Goal: Communication & Community: Ask a question

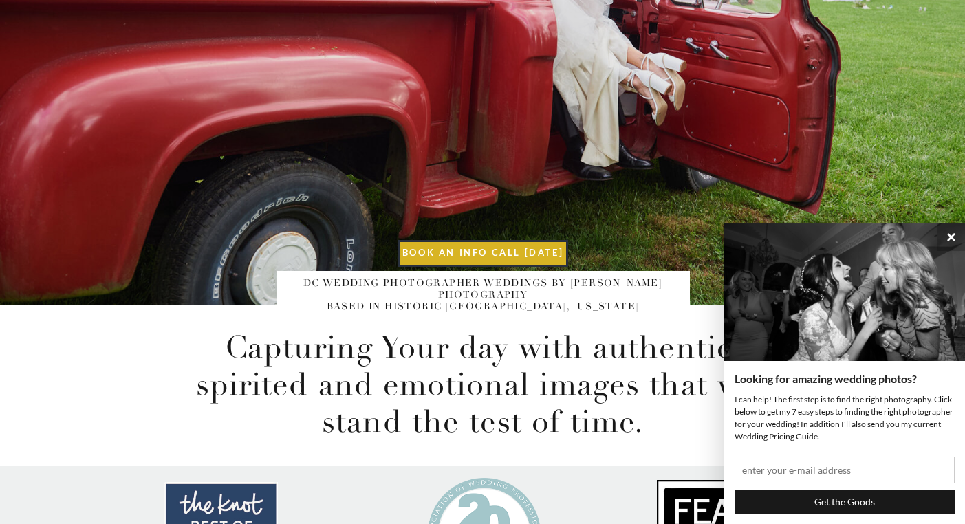
scroll to position [788, 0]
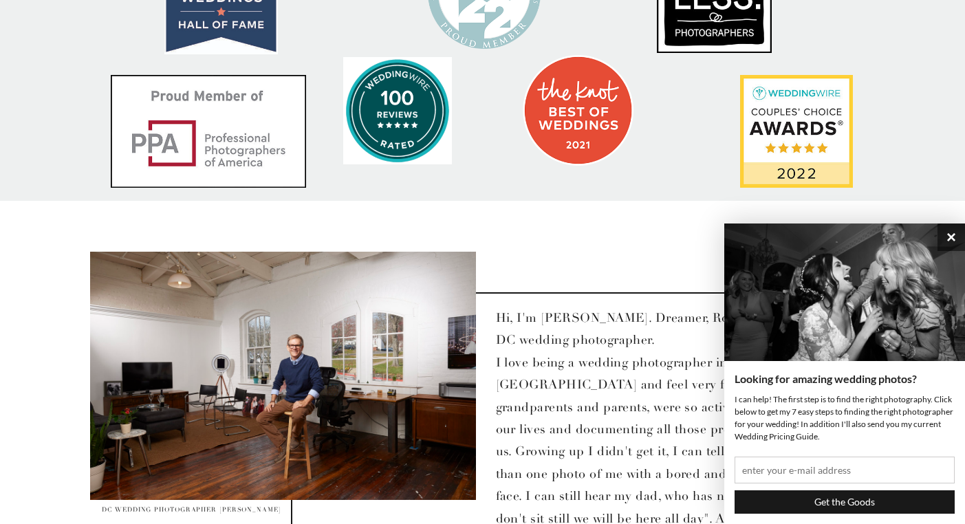
click at [957, 236] on button "×" at bounding box center [952, 238] width 28 height 28
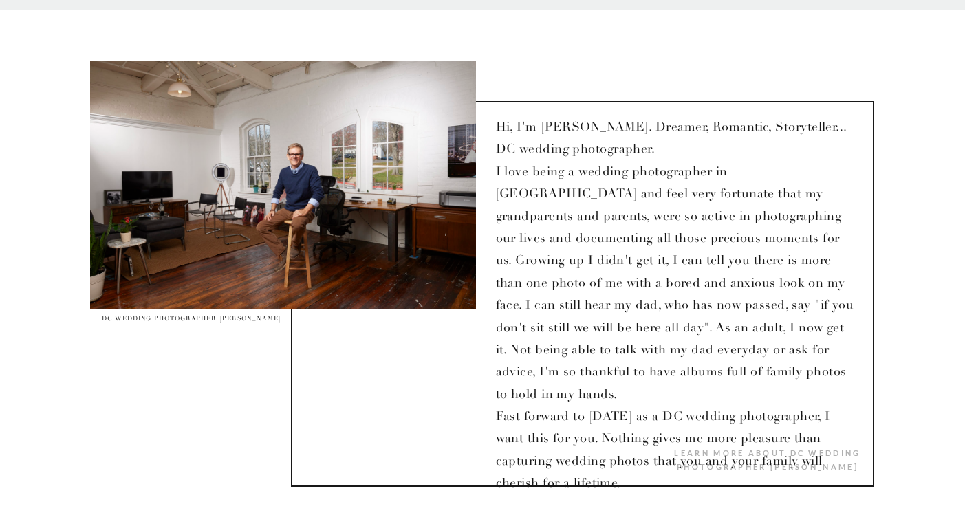
scroll to position [0, 0]
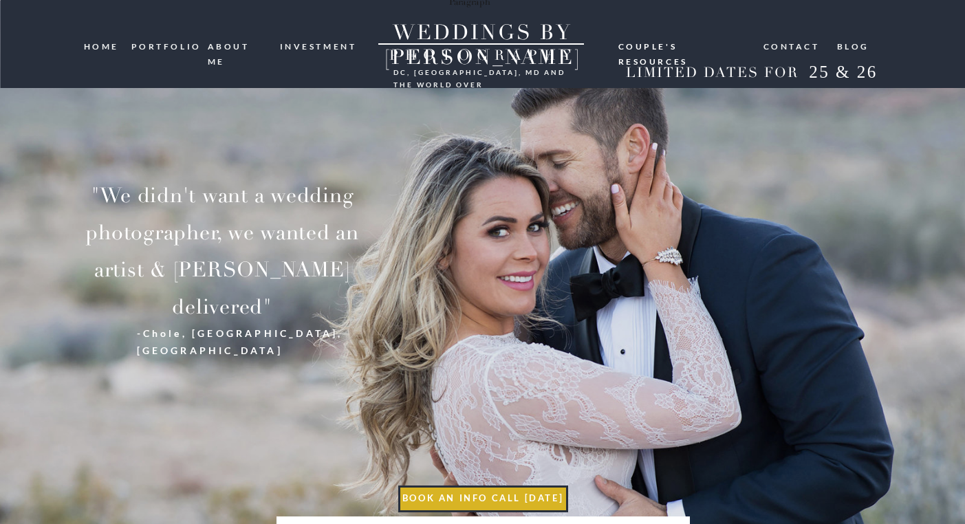
click at [330, 46] on nav "investment" at bounding box center [319, 45] width 78 height 13
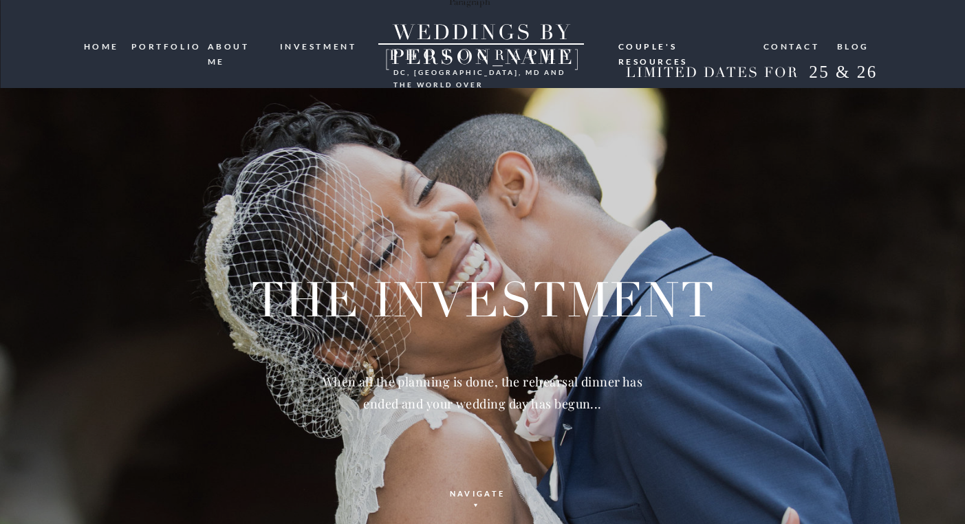
click at [669, 46] on nav "Couple's resources" at bounding box center [684, 44] width 132 height 11
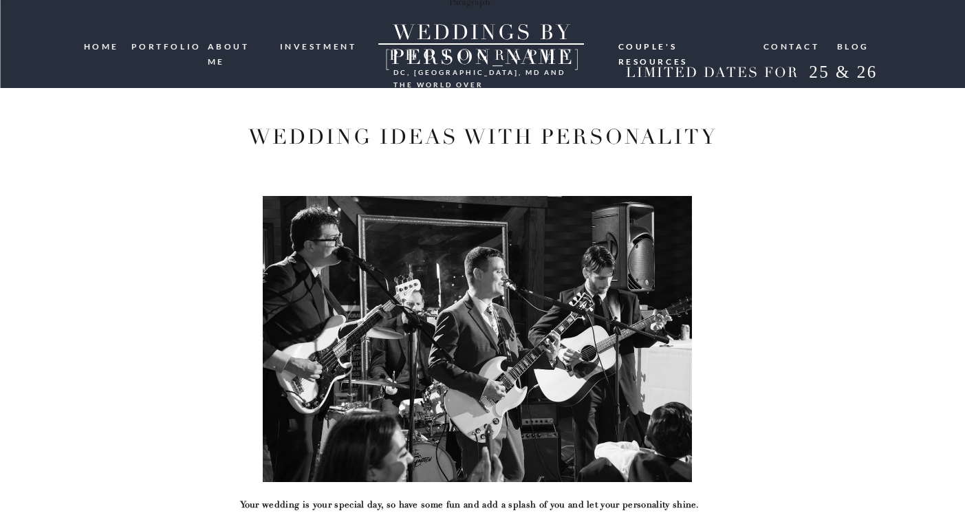
click at [176, 47] on nav "portfolio" at bounding box center [164, 45] width 66 height 13
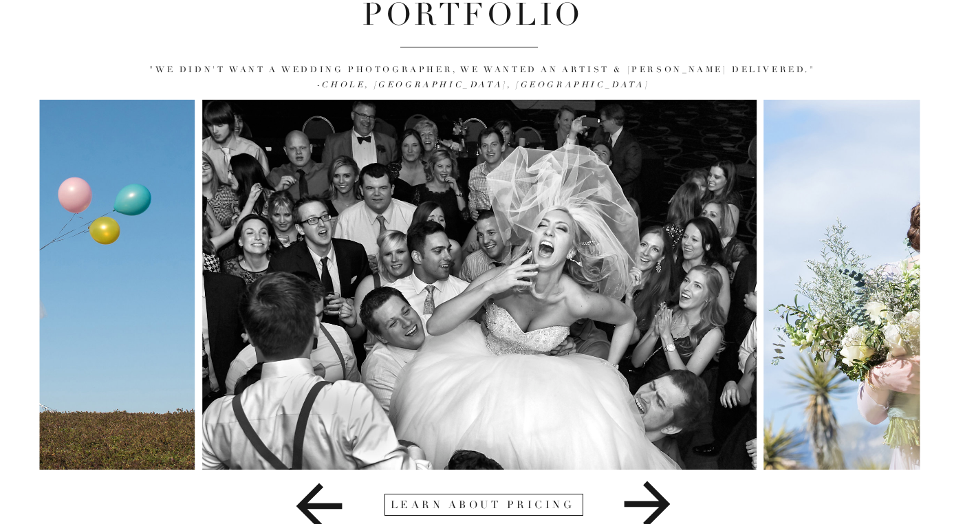
scroll to position [139, 0]
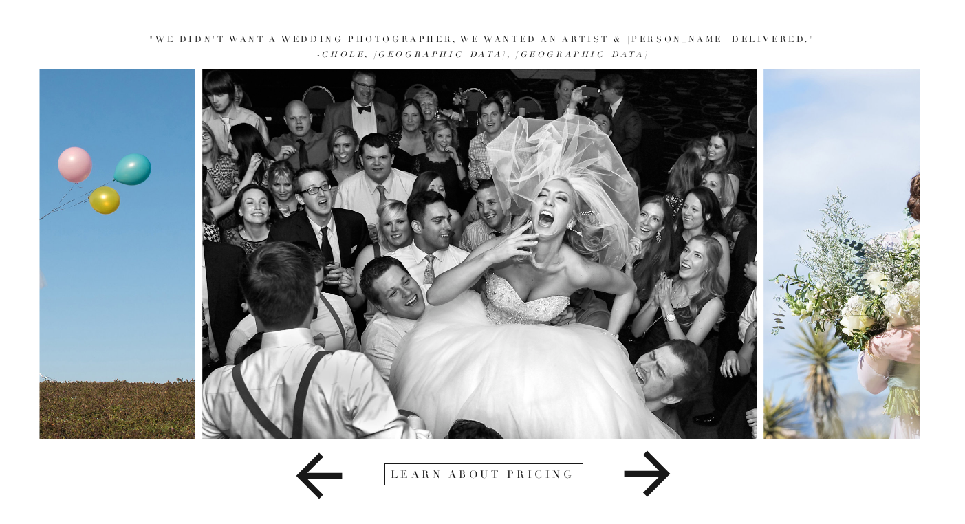
click at [669, 483] on icon at bounding box center [647, 474] width 213 height 69
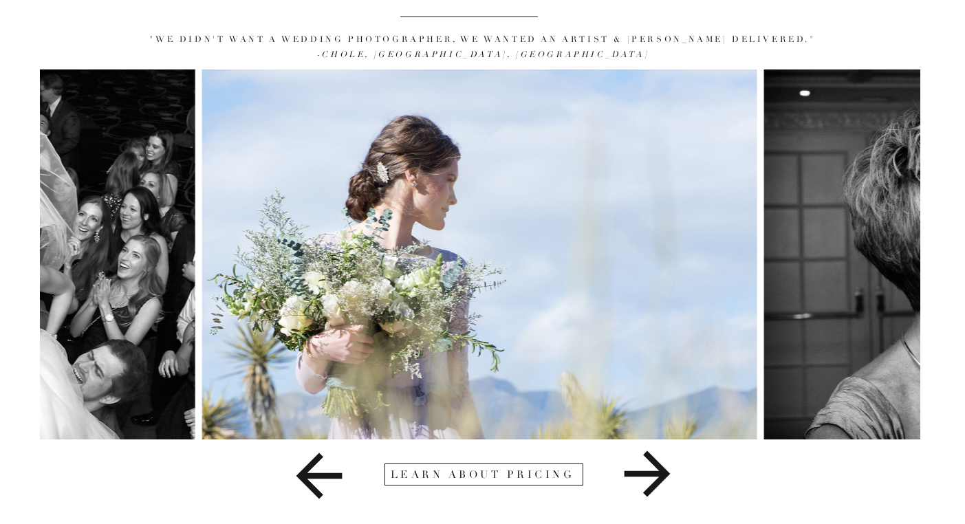
click at [664, 482] on icon at bounding box center [647, 474] width 213 height 69
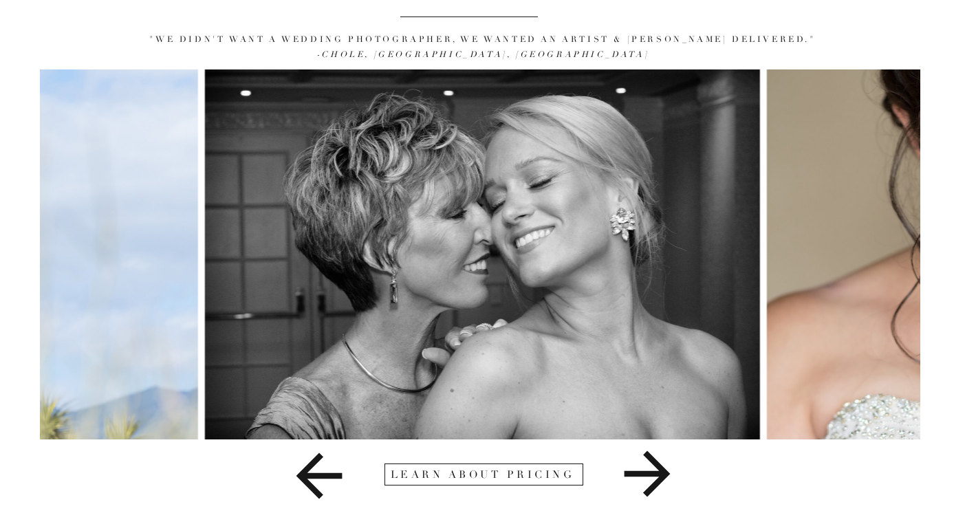
click at [664, 482] on icon at bounding box center [647, 474] width 213 height 69
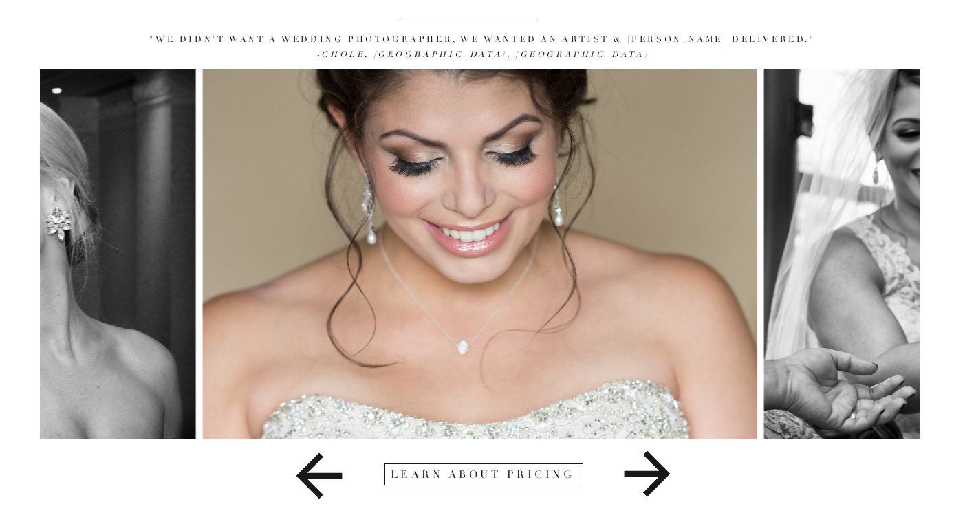
click at [664, 482] on icon at bounding box center [647, 474] width 213 height 69
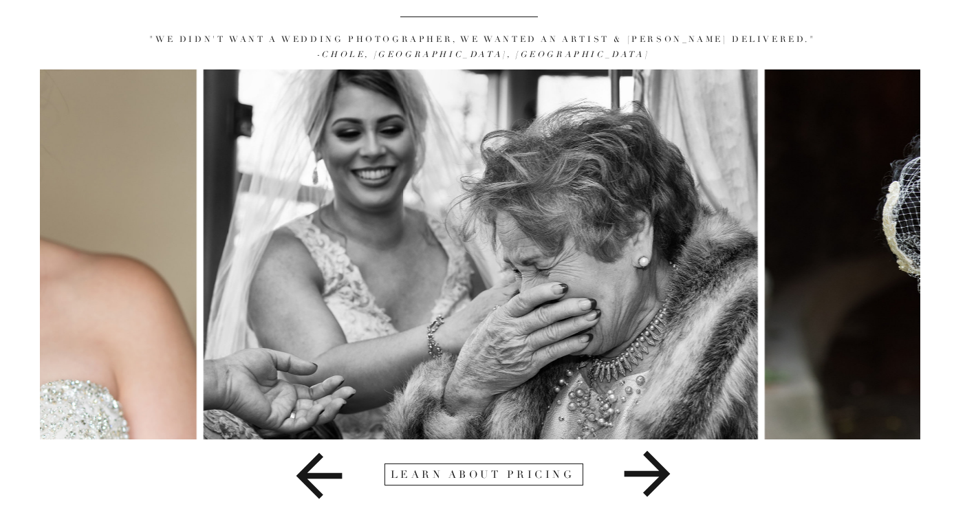
click at [664, 482] on icon at bounding box center [647, 474] width 213 height 69
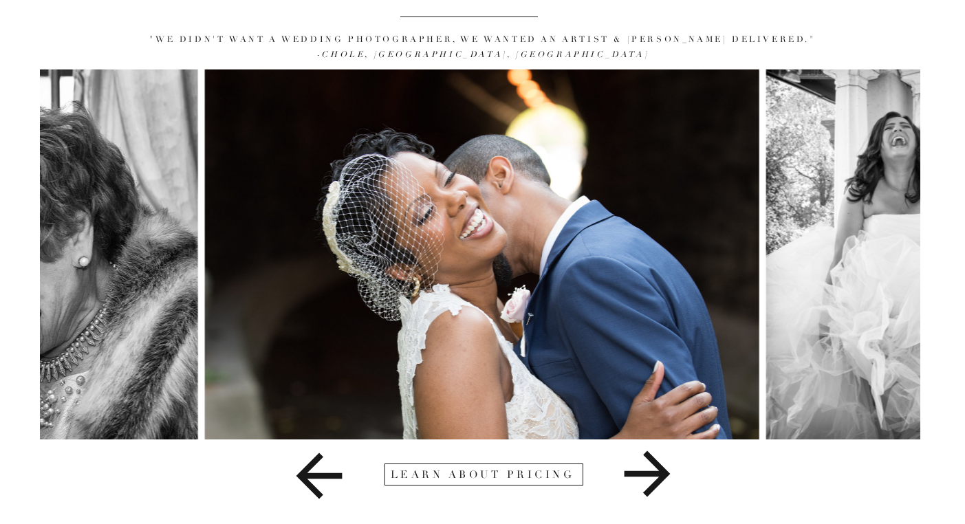
click at [664, 482] on icon at bounding box center [647, 474] width 213 height 69
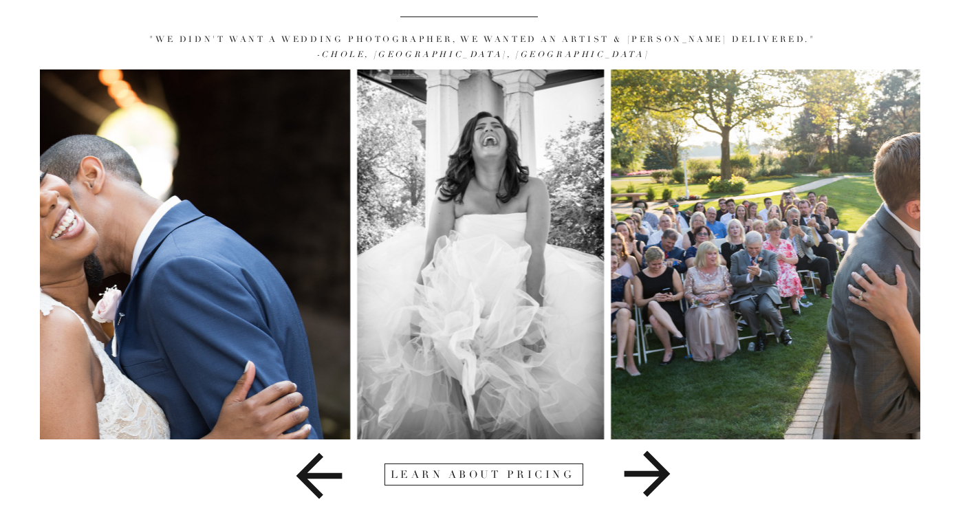
click at [664, 482] on icon at bounding box center [647, 474] width 213 height 69
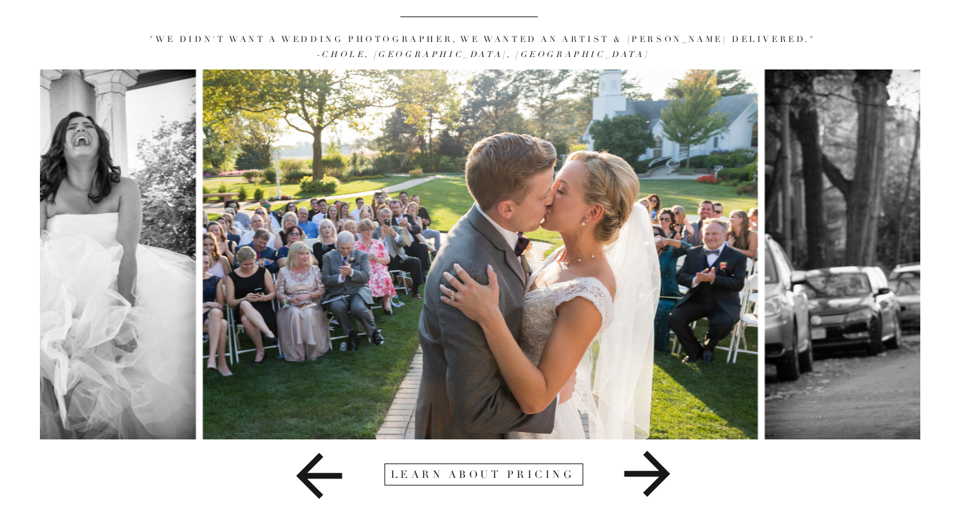
click at [664, 482] on icon at bounding box center [647, 474] width 213 height 69
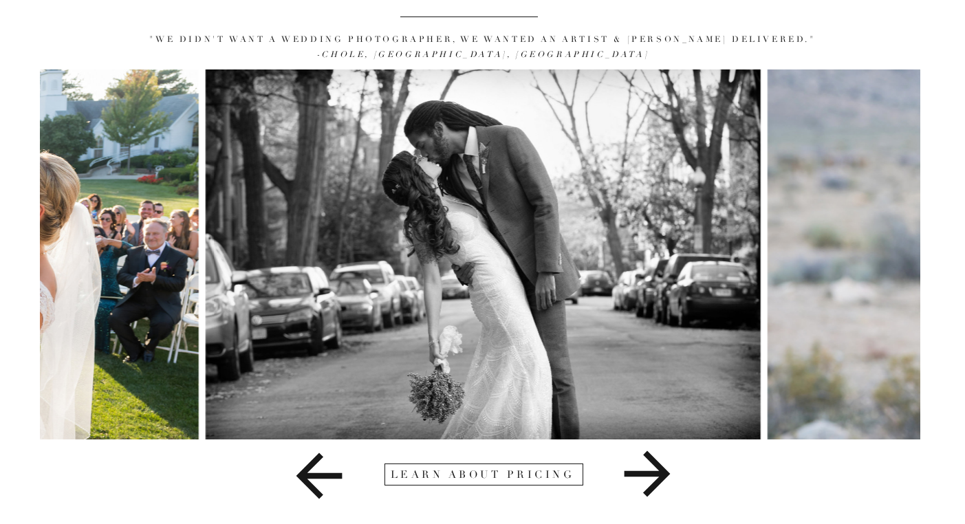
click at [664, 482] on icon at bounding box center [647, 474] width 213 height 69
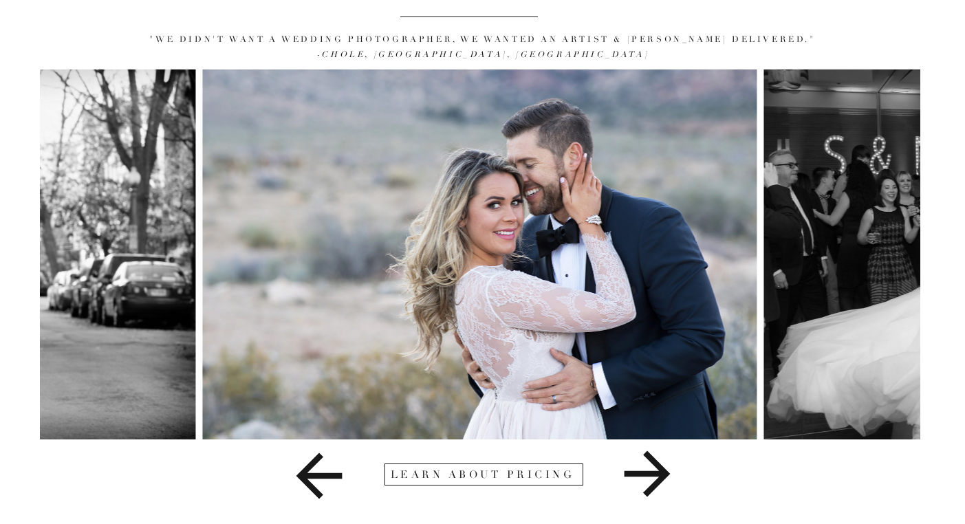
click at [664, 482] on icon at bounding box center [647, 474] width 213 height 69
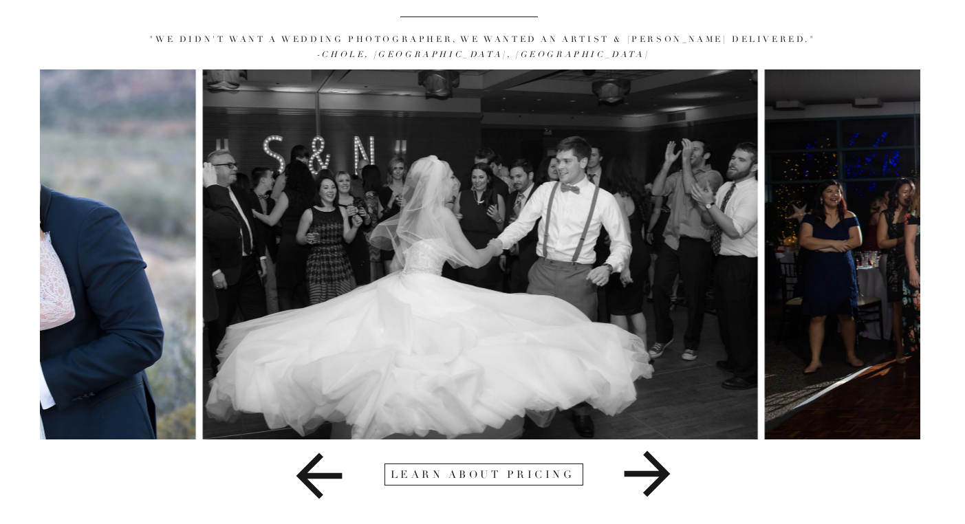
click at [664, 482] on icon at bounding box center [647, 474] width 213 height 69
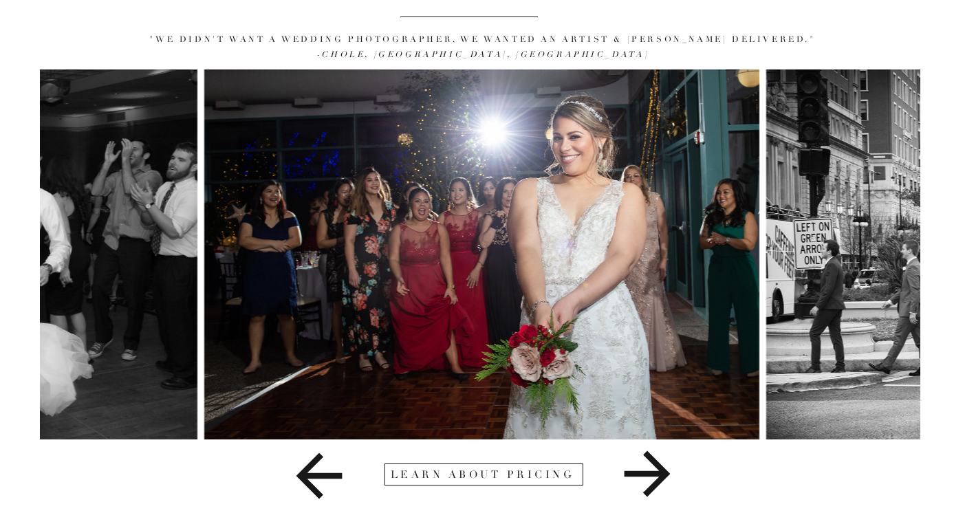
click at [664, 482] on icon at bounding box center [647, 474] width 213 height 69
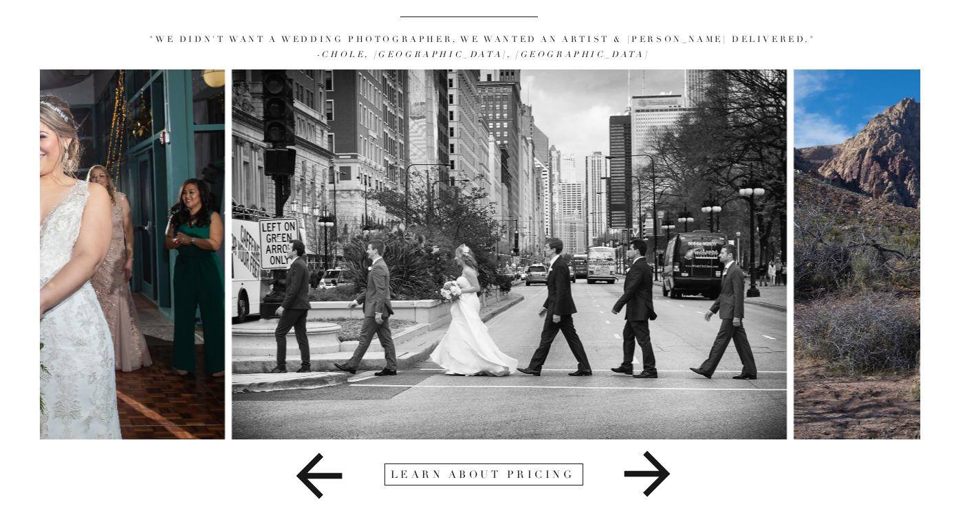
click at [664, 482] on icon at bounding box center [647, 474] width 213 height 69
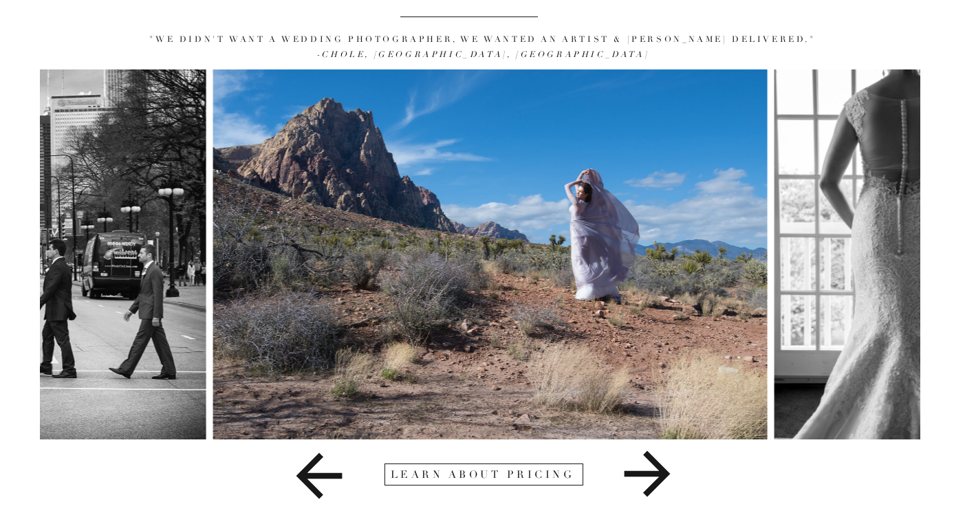
click at [664, 482] on icon at bounding box center [647, 474] width 213 height 69
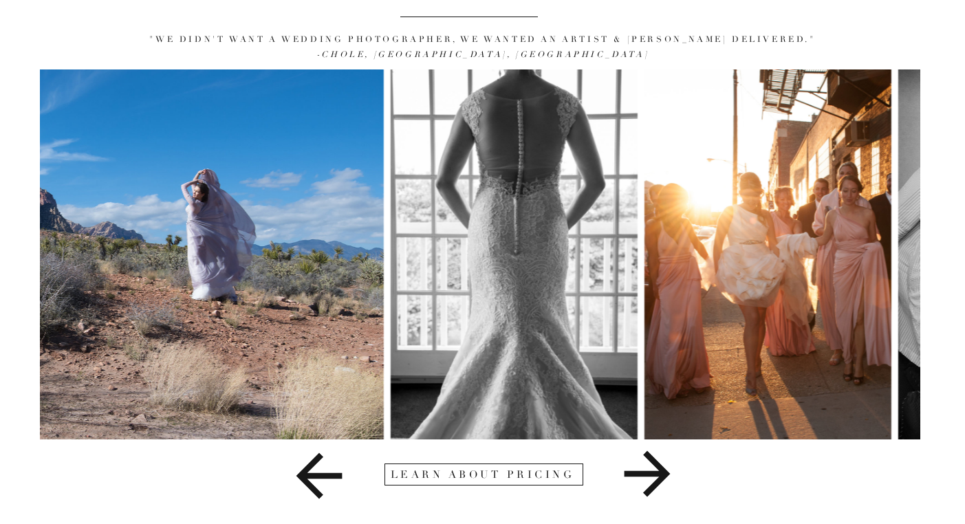
click at [664, 482] on icon at bounding box center [647, 474] width 213 height 69
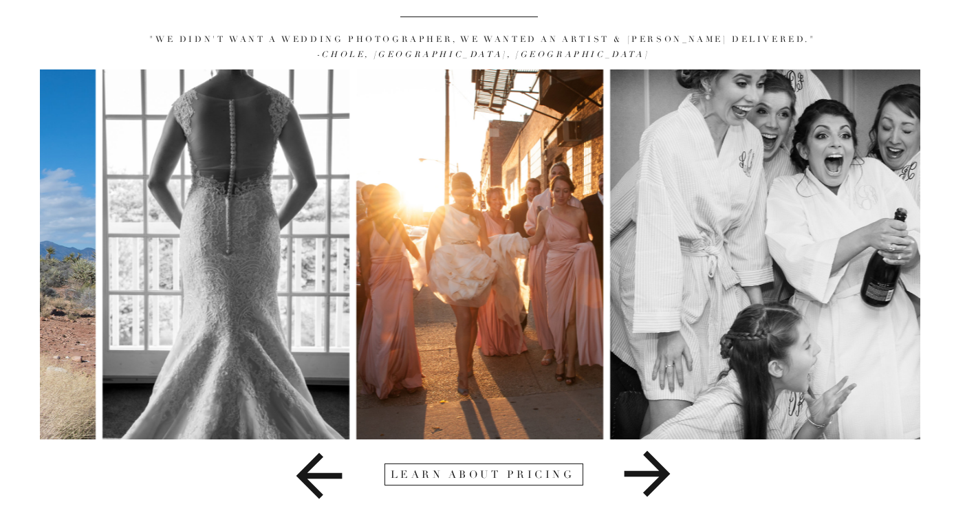
click at [664, 482] on icon at bounding box center [647, 474] width 213 height 69
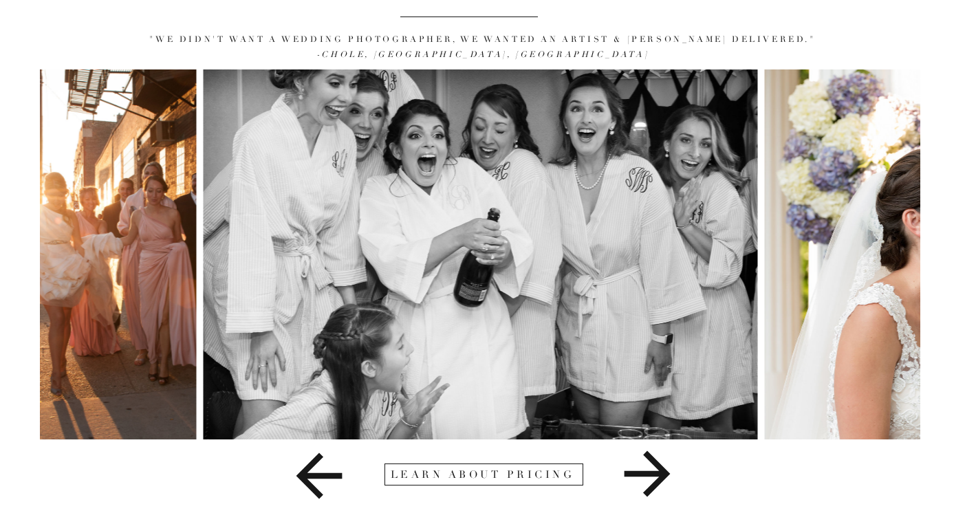
click at [664, 482] on icon at bounding box center [647, 474] width 213 height 69
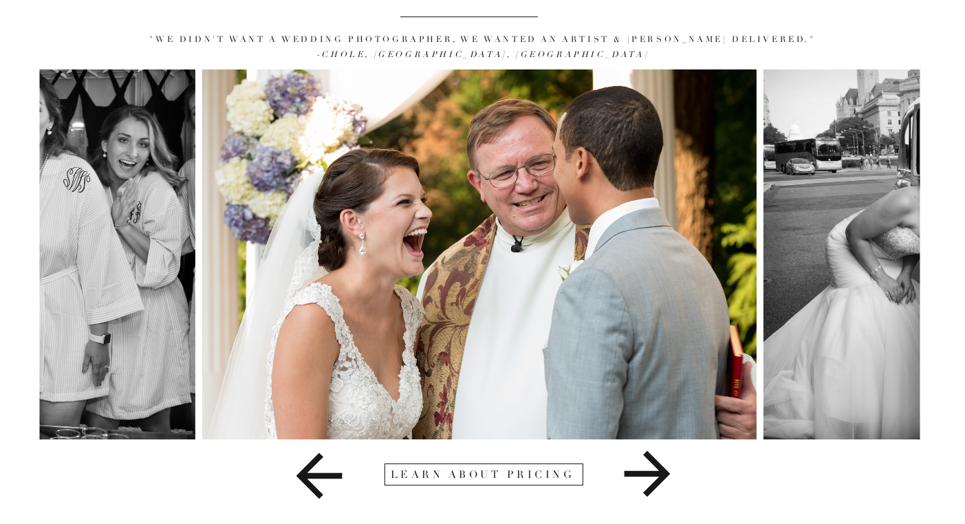
click at [664, 482] on icon at bounding box center [647, 474] width 213 height 69
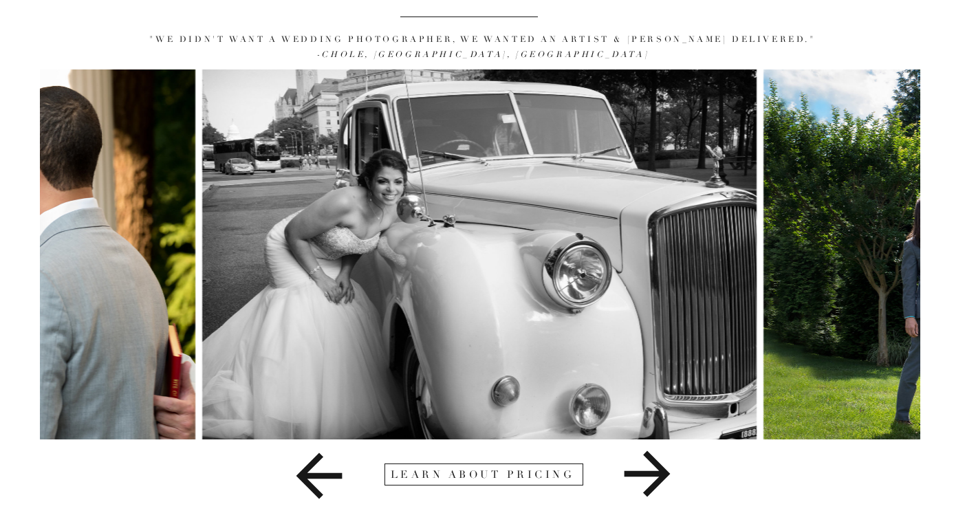
click at [664, 482] on icon at bounding box center [647, 474] width 213 height 69
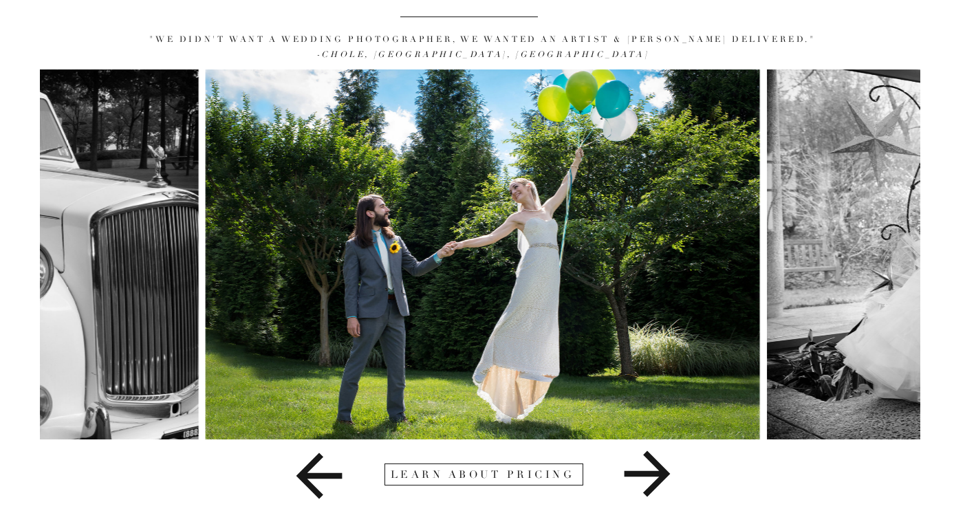
click at [664, 482] on icon at bounding box center [647, 474] width 213 height 69
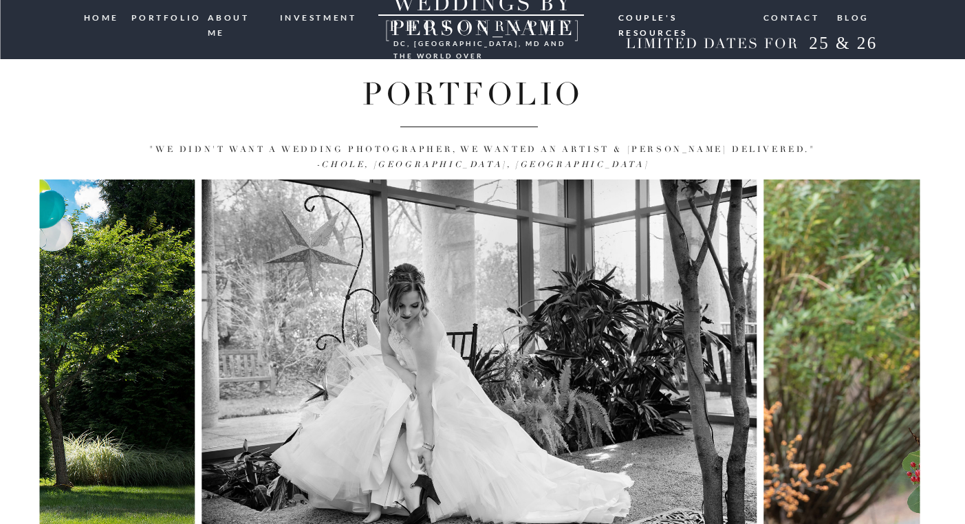
scroll to position [0, 0]
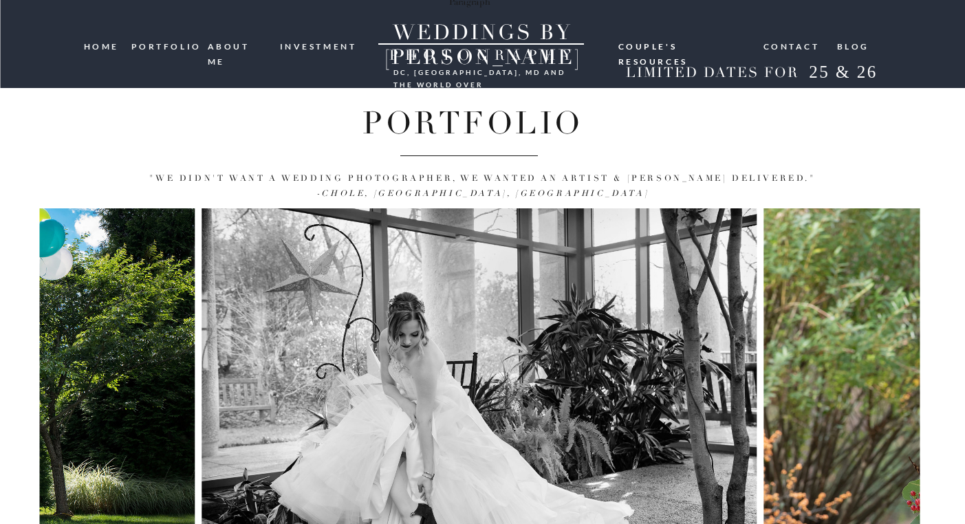
click at [261, 55] on div at bounding box center [482, 44] width 965 height 88
click at [247, 45] on nav "ABOUT ME" at bounding box center [239, 45] width 63 height 13
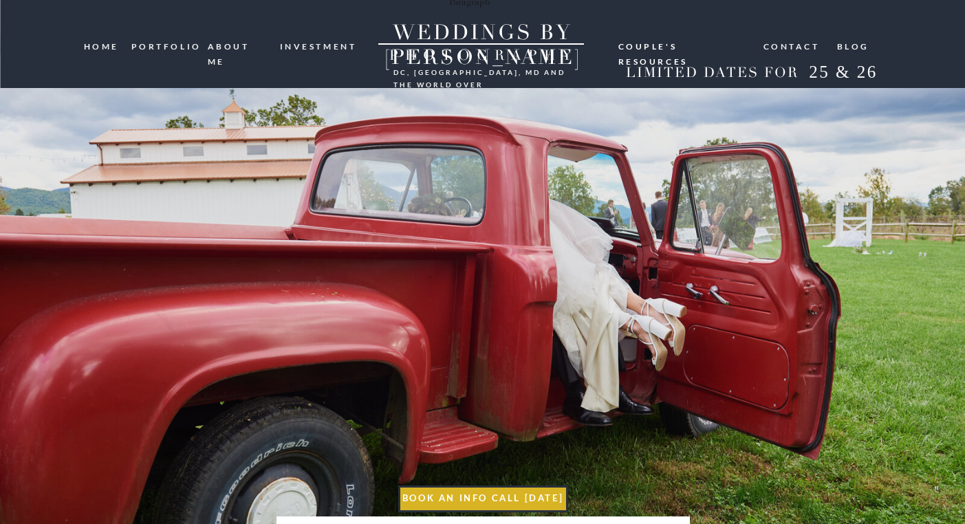
click at [186, 46] on nav "portfolio" at bounding box center [164, 45] width 66 height 13
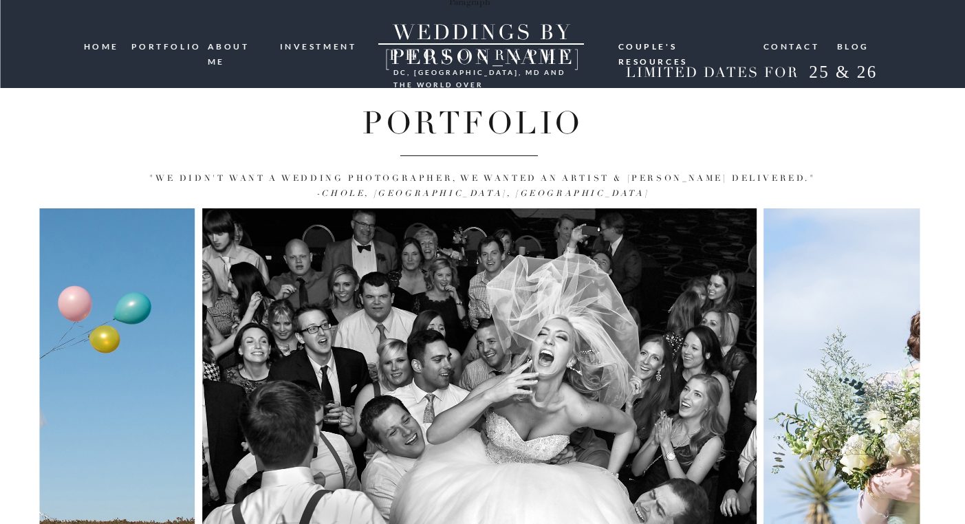
scroll to position [139, 0]
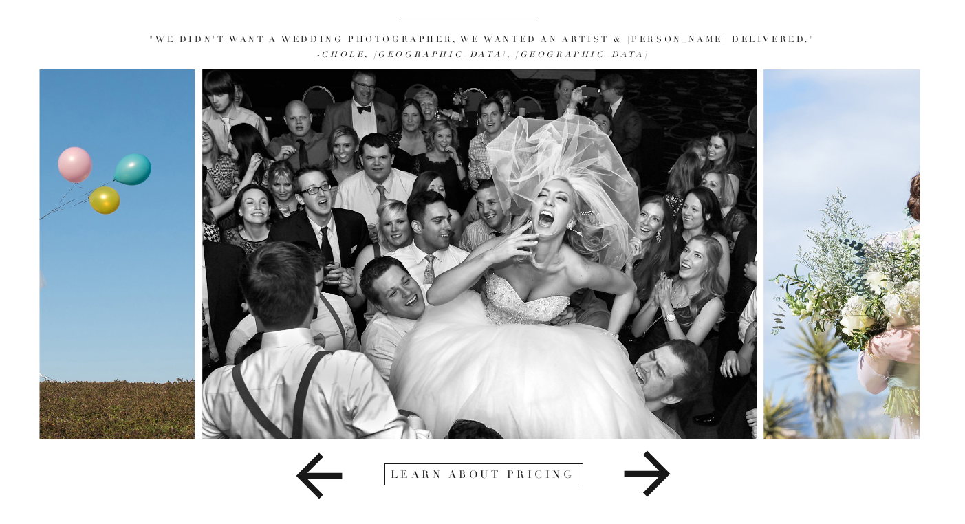
click at [491, 202] on img at bounding box center [479, 254] width 555 height 370
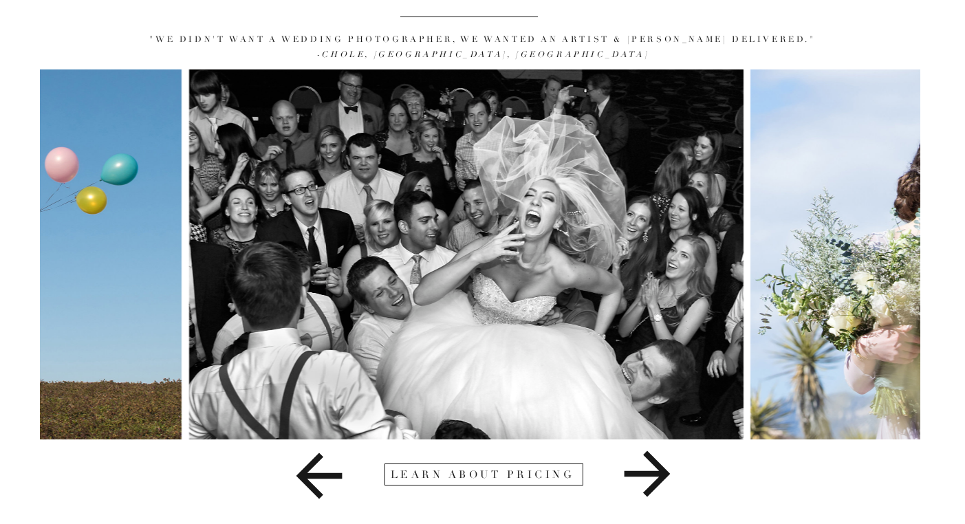
click at [477, 200] on img at bounding box center [466, 254] width 555 height 370
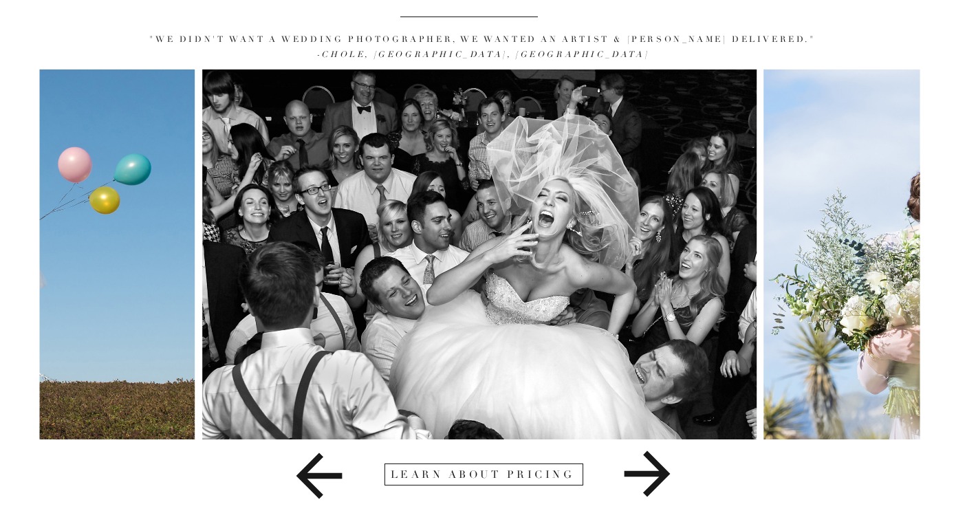
scroll to position [0, 0]
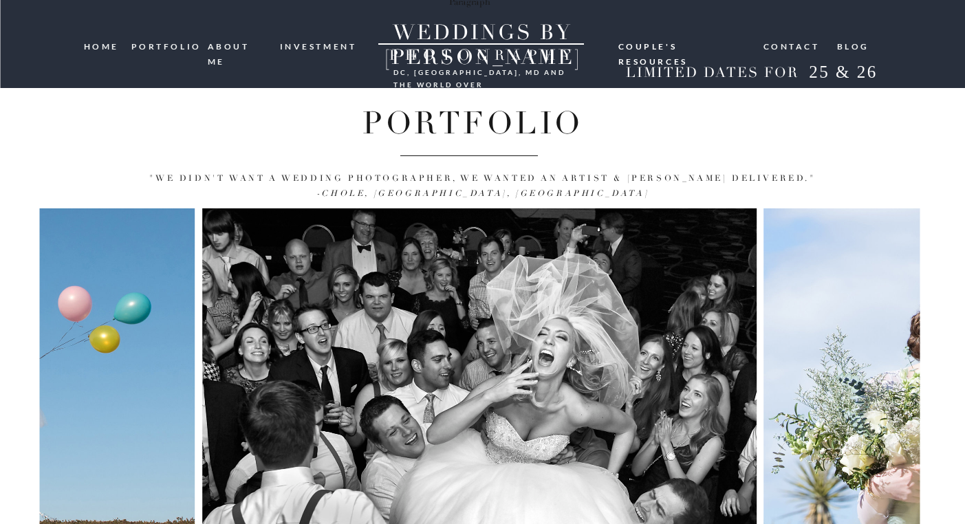
click at [810, 33] on div at bounding box center [482, 44] width 965 height 88
click at [804, 51] on nav "Contact" at bounding box center [793, 45] width 58 height 13
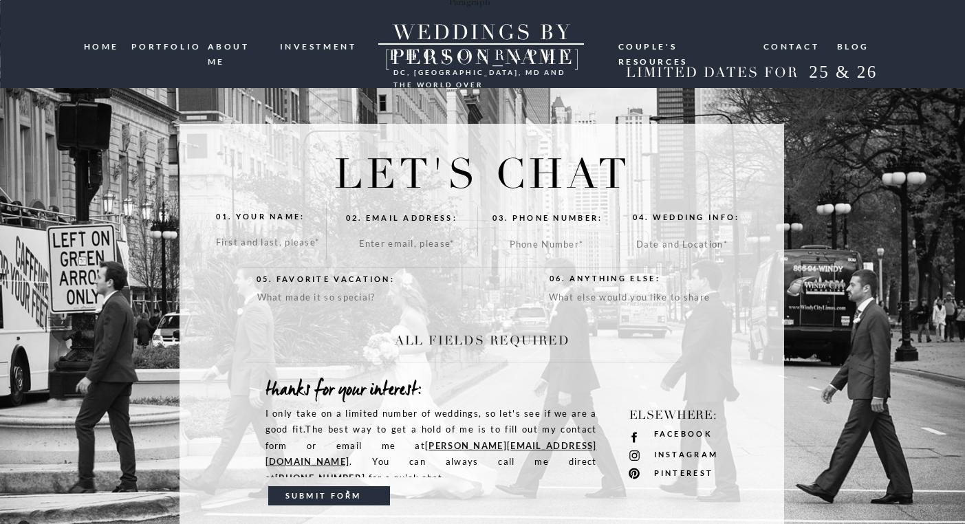
click at [269, 236] on textarea at bounding box center [275, 246] width 118 height 23
type textarea "Clare Napoli"
type textarea "oswaldnapoliwedding@gmail.com"
type textarea "2404541072"
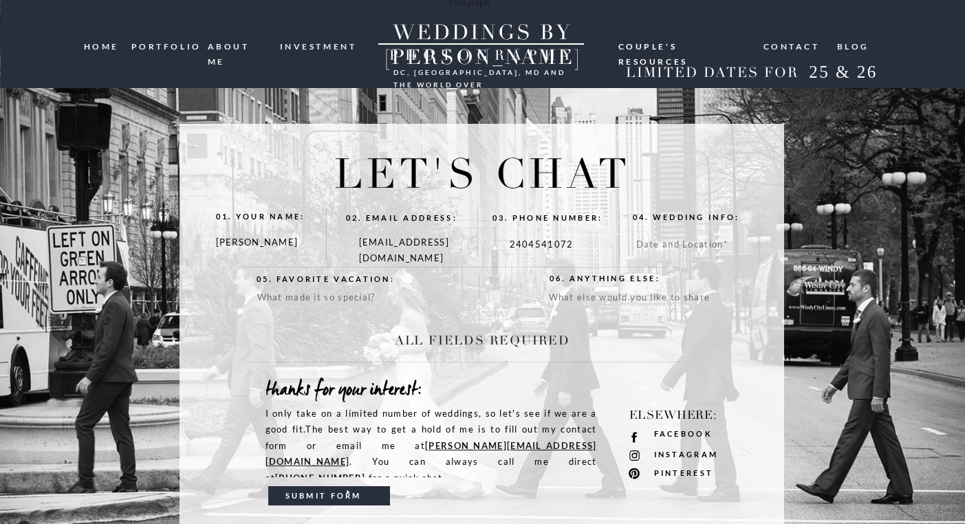
click at [653, 260] on textarea at bounding box center [701, 255] width 131 height 37
type textarea "10/10/2026 turf valley resort"
click at [367, 293] on textarea at bounding box center [365, 311] width 217 height 43
type textarea "Jamaica with my fiance because it was our first trip together!"
click at [572, 300] on textarea at bounding box center [657, 311] width 217 height 42
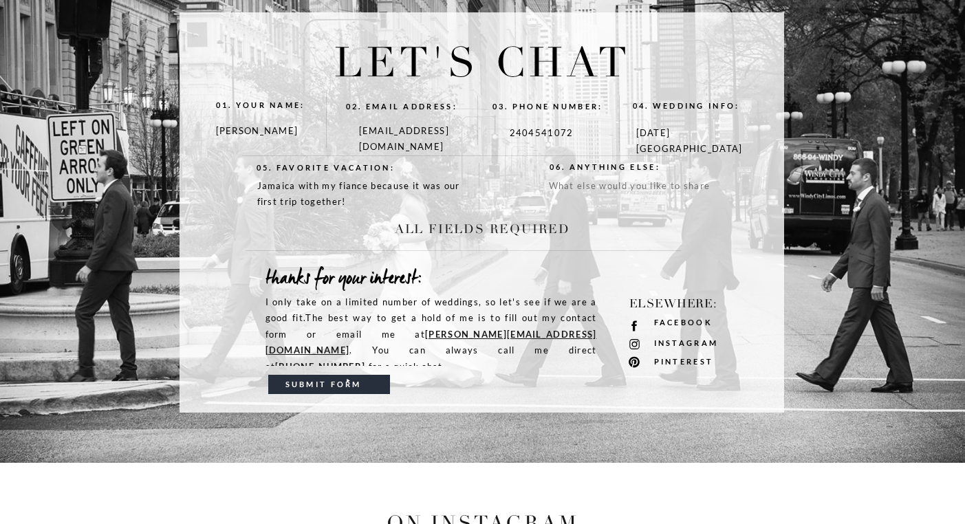
scroll to position [112, 0]
click at [308, 410] on div at bounding box center [482, 212] width 605 height 400
click at [316, 385] on h3 "submit form" at bounding box center [331, 383] width 91 height 13
click at [645, 200] on textarea at bounding box center [658, 198] width 219 height 43
type textarea "We cant wait to chat!"
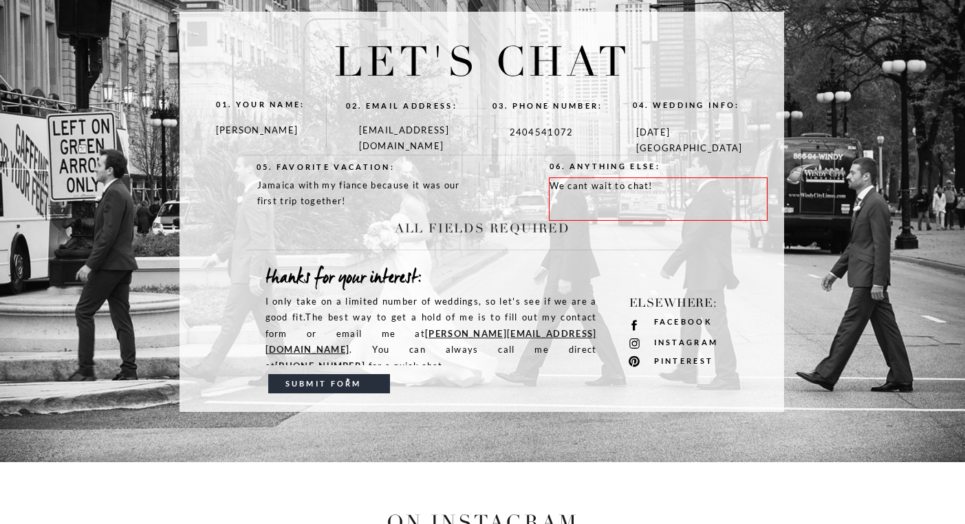
click at [328, 388] on h3 "submit form" at bounding box center [331, 383] width 91 height 13
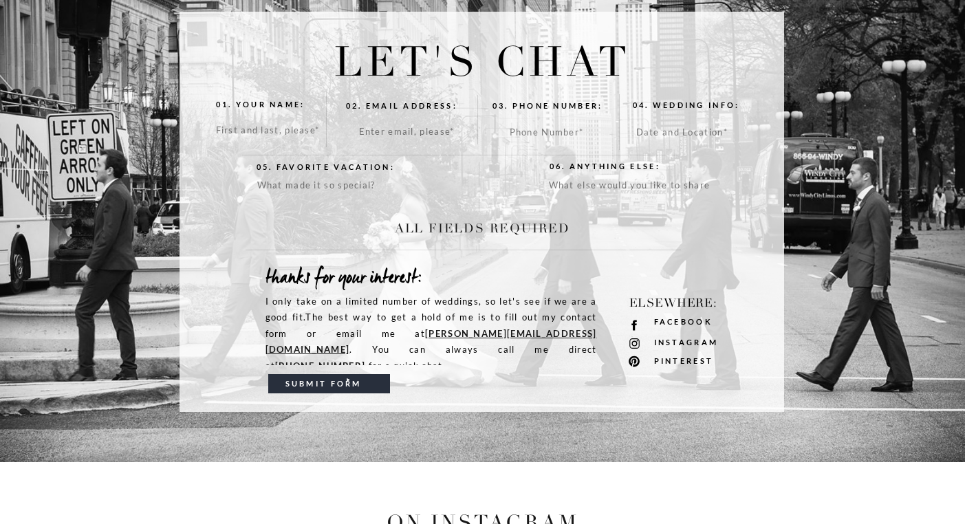
scroll to position [0, 0]
